Goal: Task Accomplishment & Management: Manage account settings

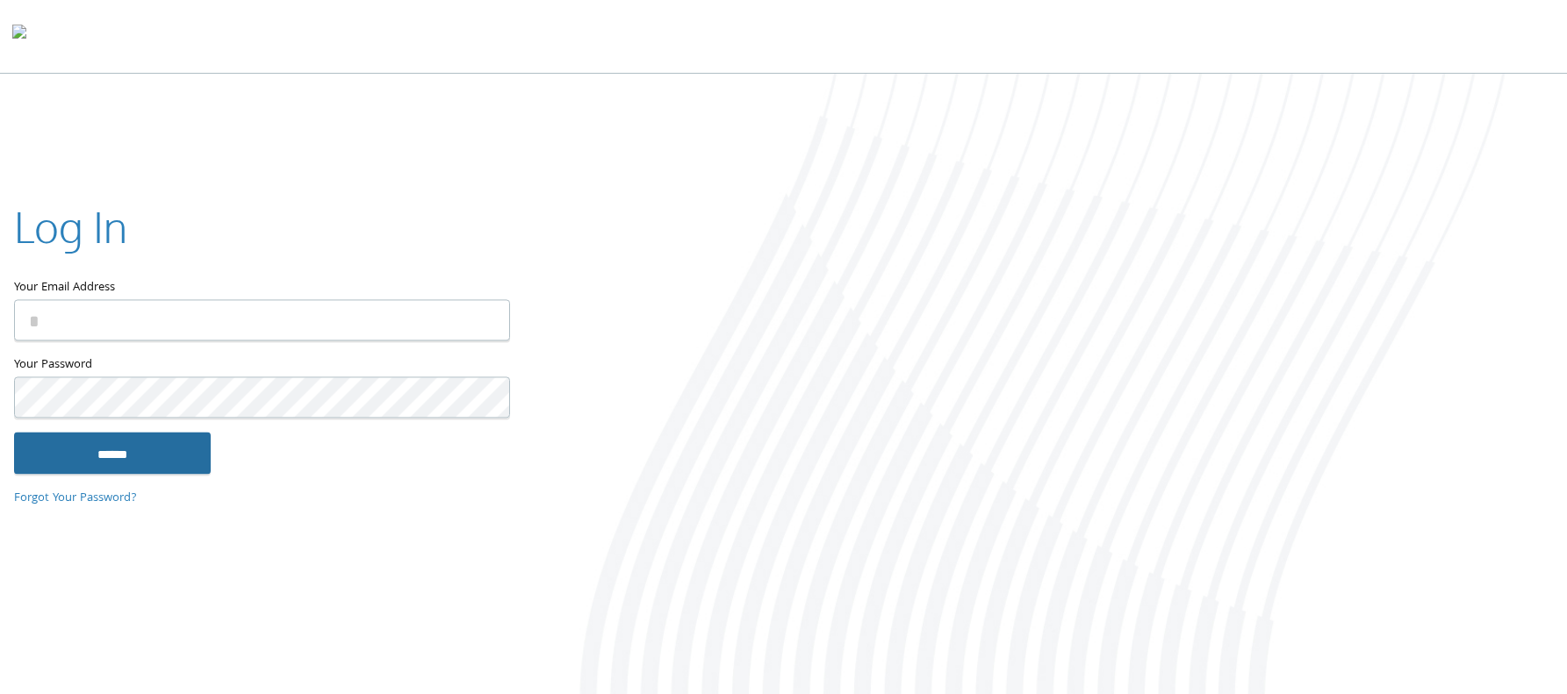
type input "**********"
click at [170, 452] on input "******" at bounding box center [112, 453] width 197 height 42
type input "**********"
click at [138, 451] on input "******" at bounding box center [112, 453] width 197 height 42
